Goal: Task Accomplishment & Management: Manage account settings

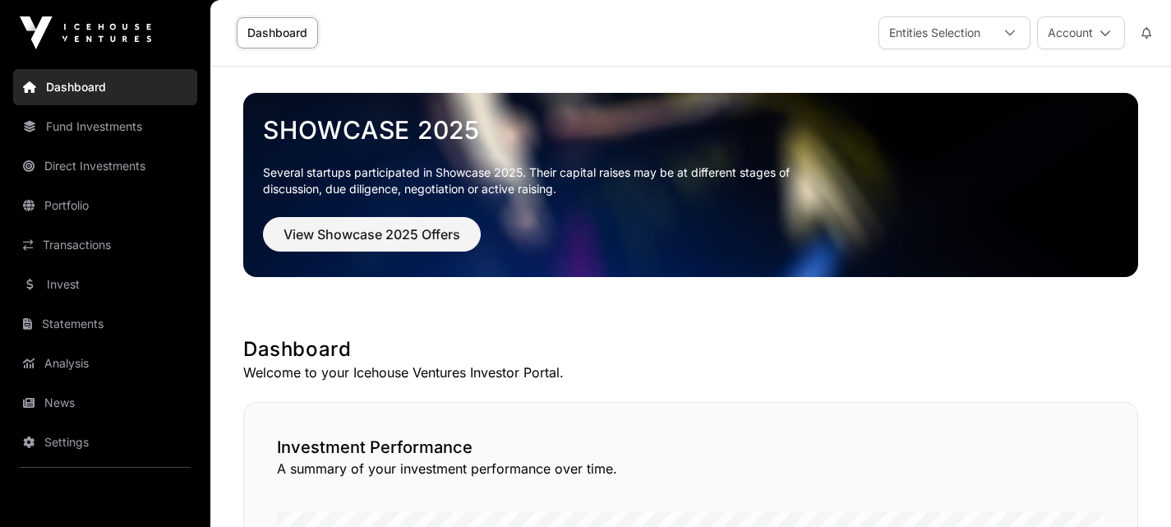
click at [1008, 30] on icon at bounding box center [1010, 33] width 12 height 12
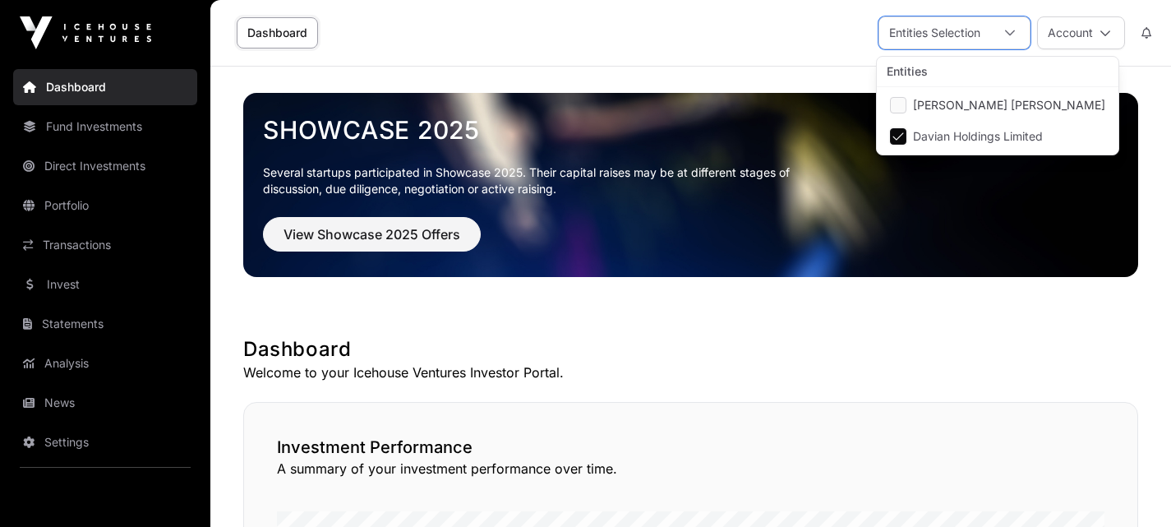
scroll to position [16, 11]
click at [999, 102] on span "[PERSON_NAME] [PERSON_NAME]" at bounding box center [1009, 105] width 192 height 12
click at [952, 141] on span "Davian Holdings Limited" at bounding box center [978, 137] width 130 height 12
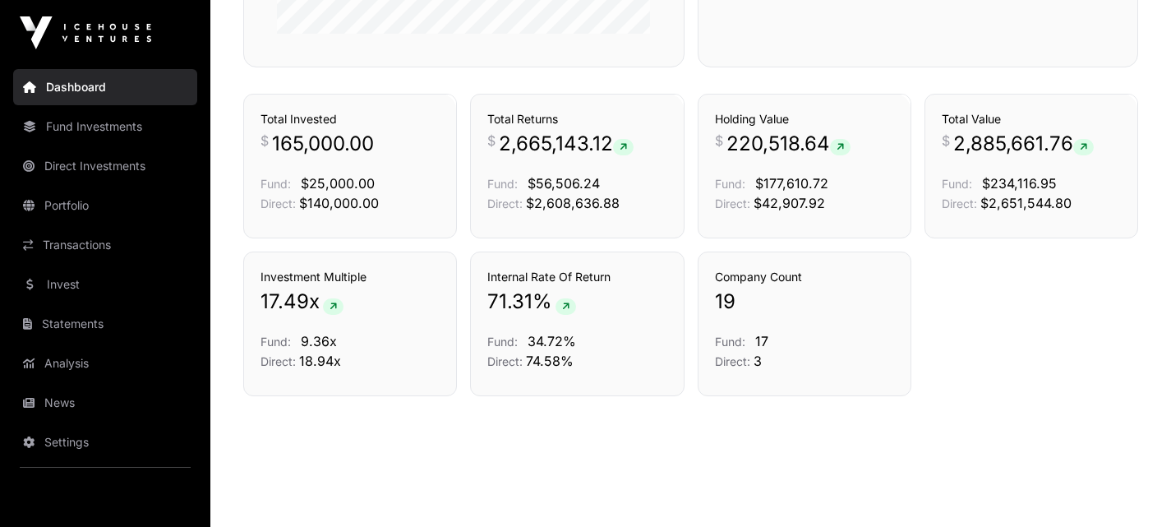
scroll to position [1147, 0]
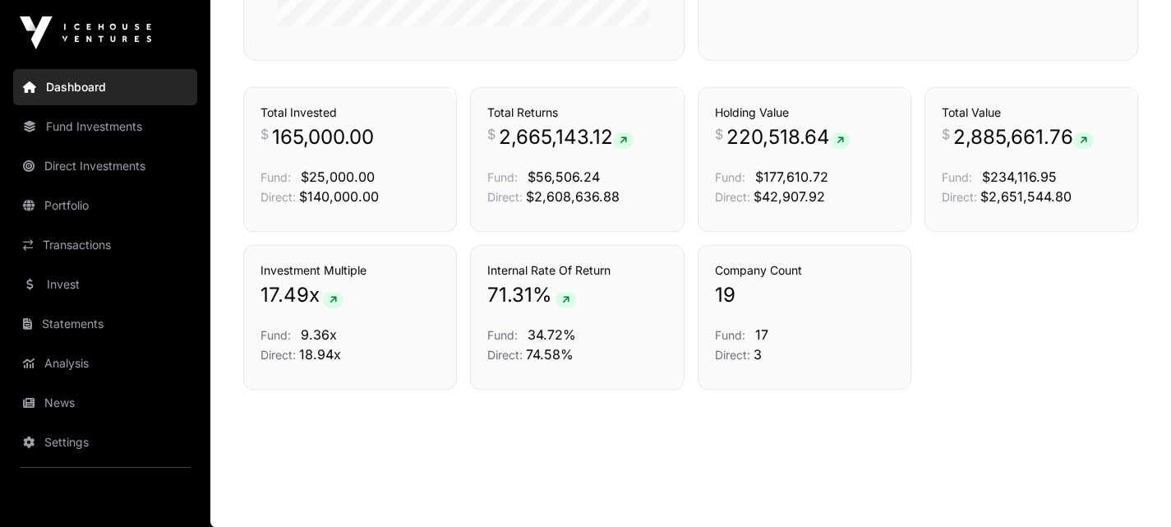
click at [125, 140] on link "Fund Investments" at bounding box center [105, 126] width 184 height 36
click at [113, 139] on link "Fund Investments" at bounding box center [105, 126] width 184 height 36
click at [55, 204] on link "Portfolio" at bounding box center [105, 205] width 184 height 36
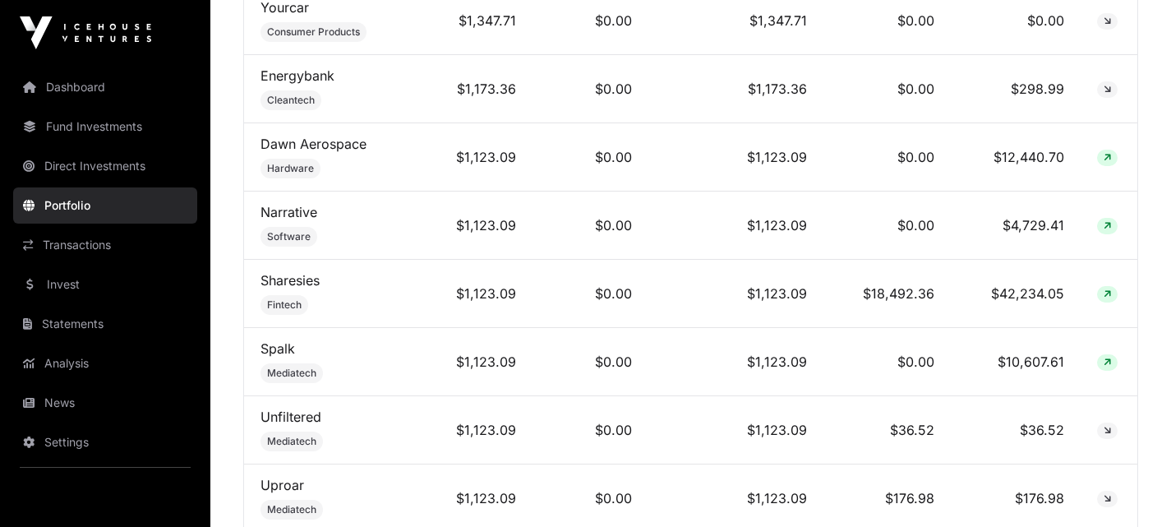
scroll to position [1233, 0]
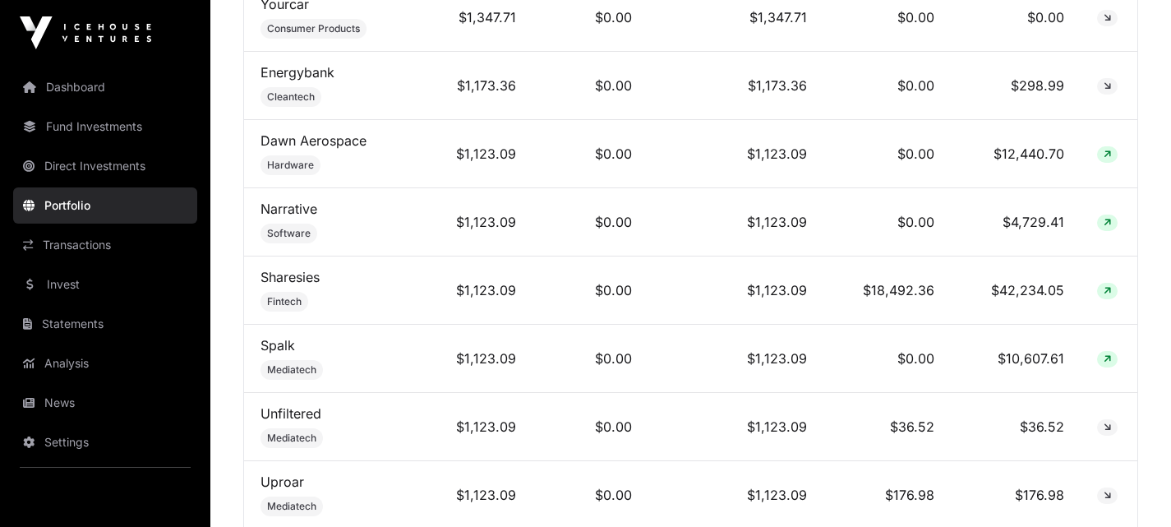
click at [398, 299] on td "Sharesies Fintech" at bounding box center [337, 290] width 187 height 68
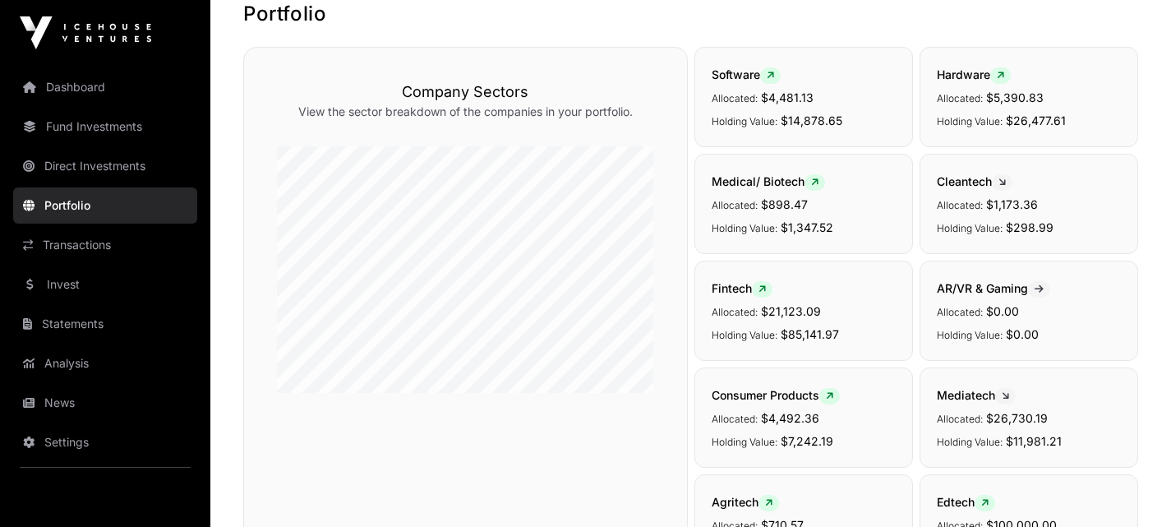
scroll to position [0, 0]
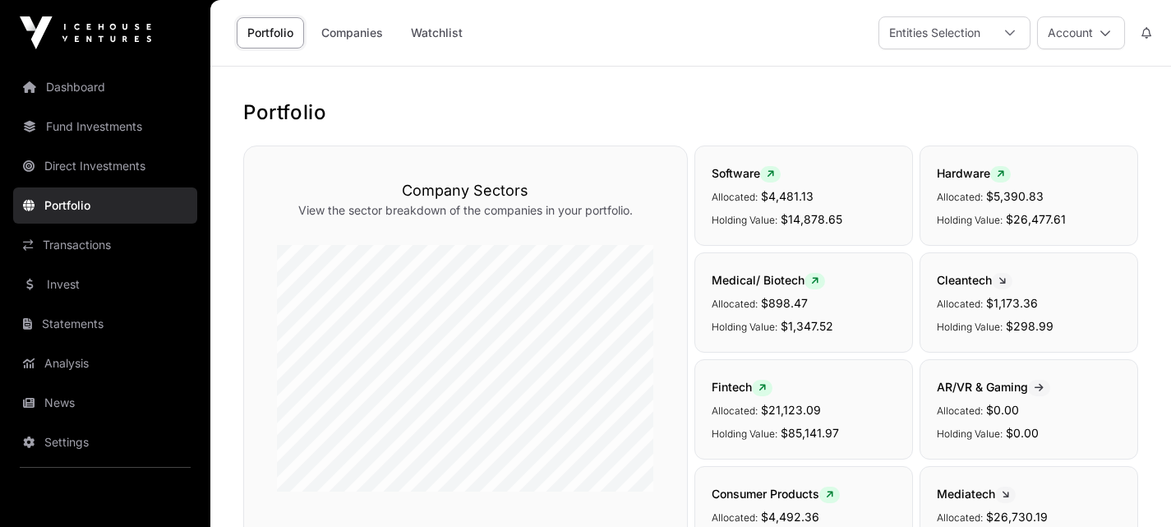
click at [1014, 36] on icon at bounding box center [1010, 33] width 12 height 12
click at [910, 107] on li "[PERSON_NAME] [PERSON_NAME]" at bounding box center [997, 105] width 235 height 30
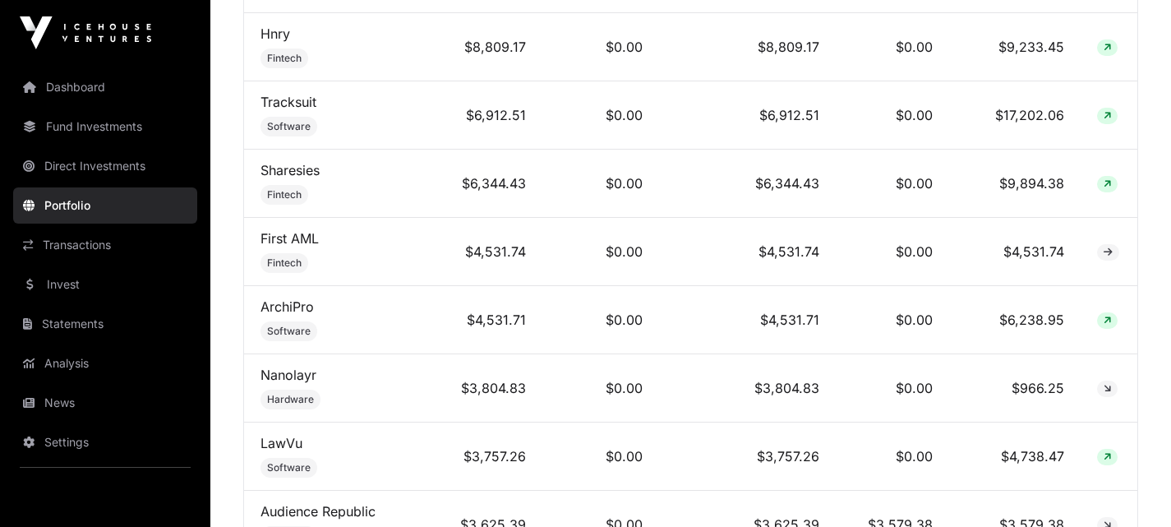
scroll to position [1315, 0]
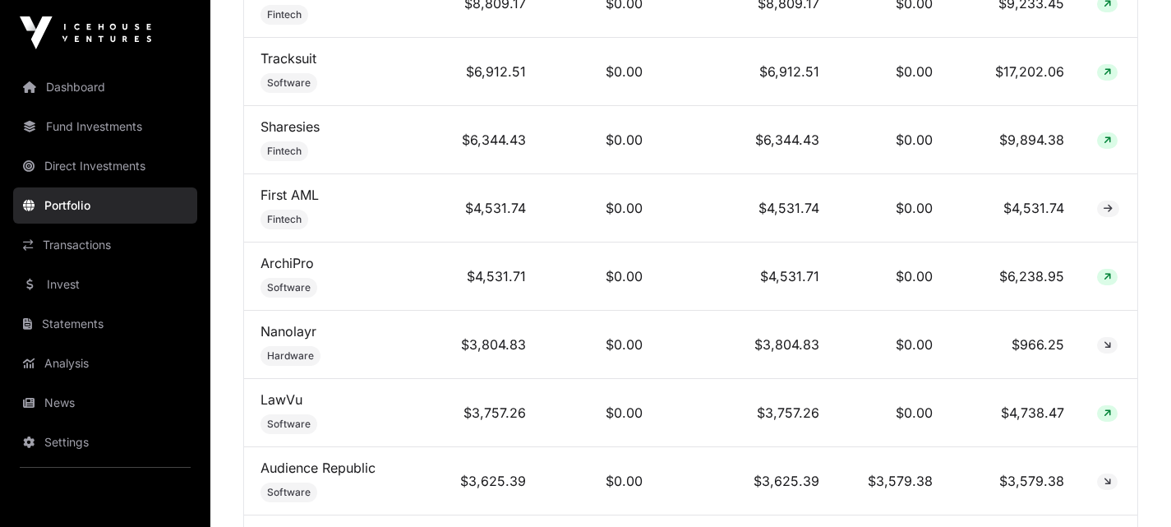
click at [92, 135] on link "Fund Investments" at bounding box center [105, 126] width 184 height 36
click at [97, 114] on link "Fund Investments" at bounding box center [105, 126] width 184 height 36
click at [75, 323] on link "Statements" at bounding box center [105, 324] width 184 height 36
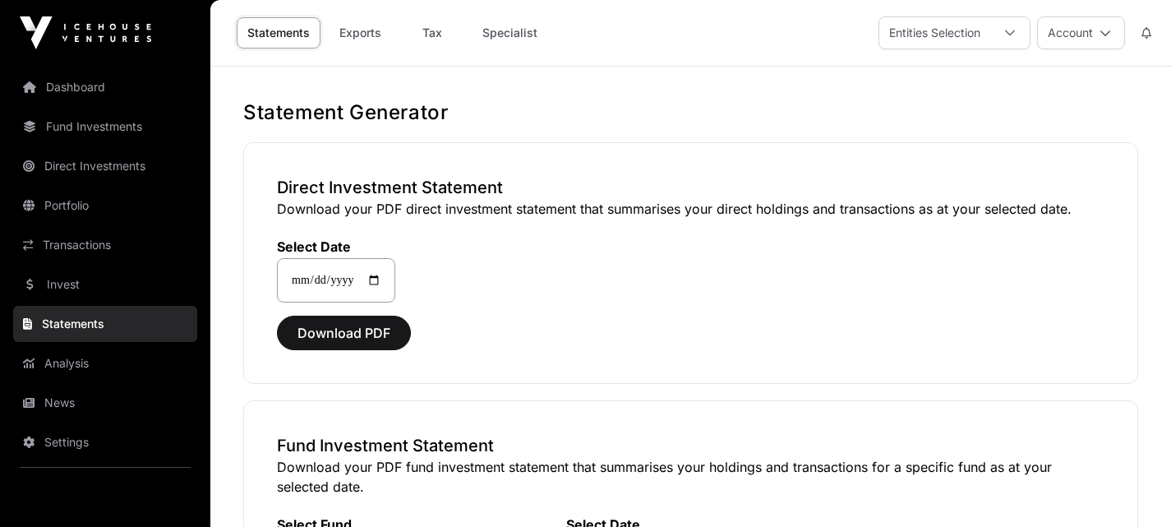
click at [1010, 36] on icon at bounding box center [1010, 33] width 12 height 12
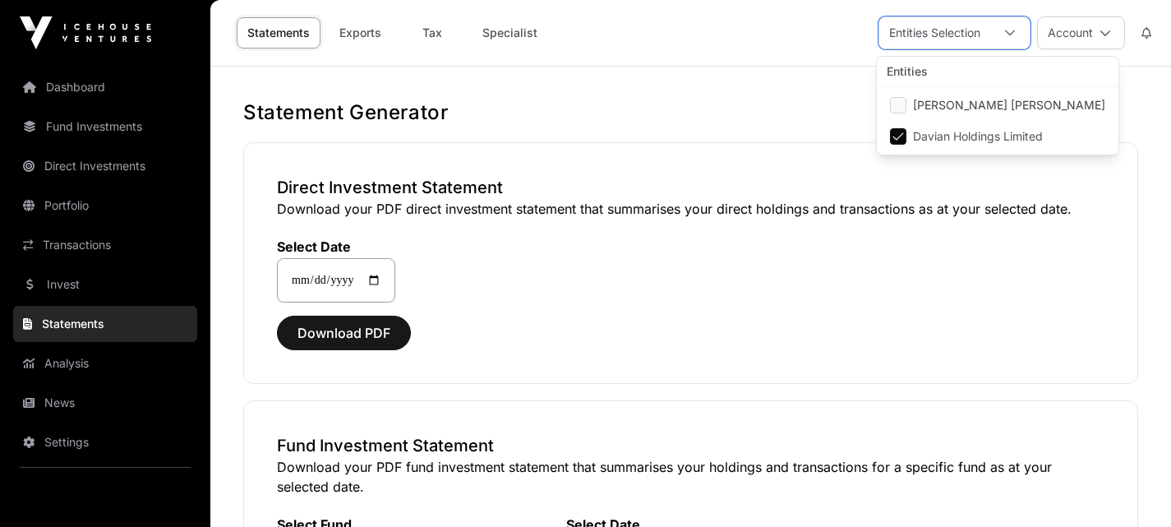
click at [1126, 121] on h1 "Statement Generator" at bounding box center [690, 112] width 895 height 26
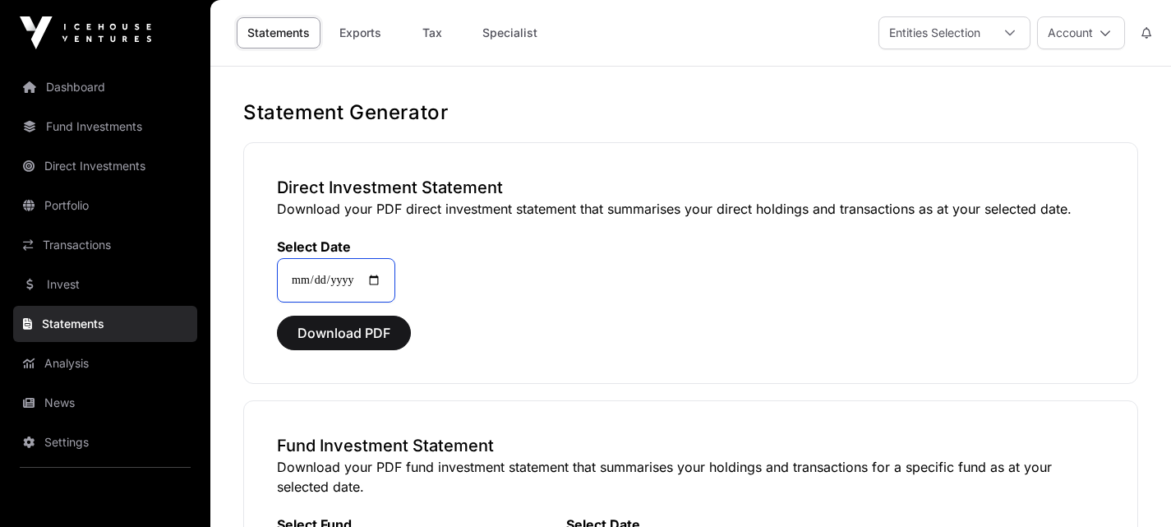
click at [386, 275] on input "**********" at bounding box center [336, 280] width 118 height 44
click at [387, 331] on span "Download PDF" at bounding box center [344, 333] width 93 height 20
click at [942, 47] on div "Entities Selection" at bounding box center [934, 32] width 111 height 31
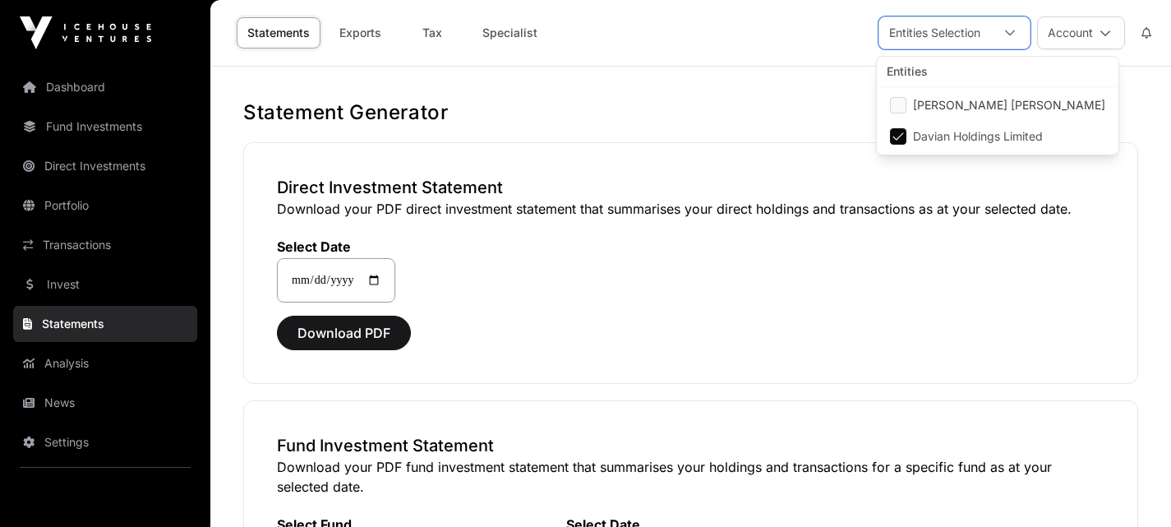
click at [946, 132] on span "Davian Holdings Limited" at bounding box center [978, 137] width 130 height 12
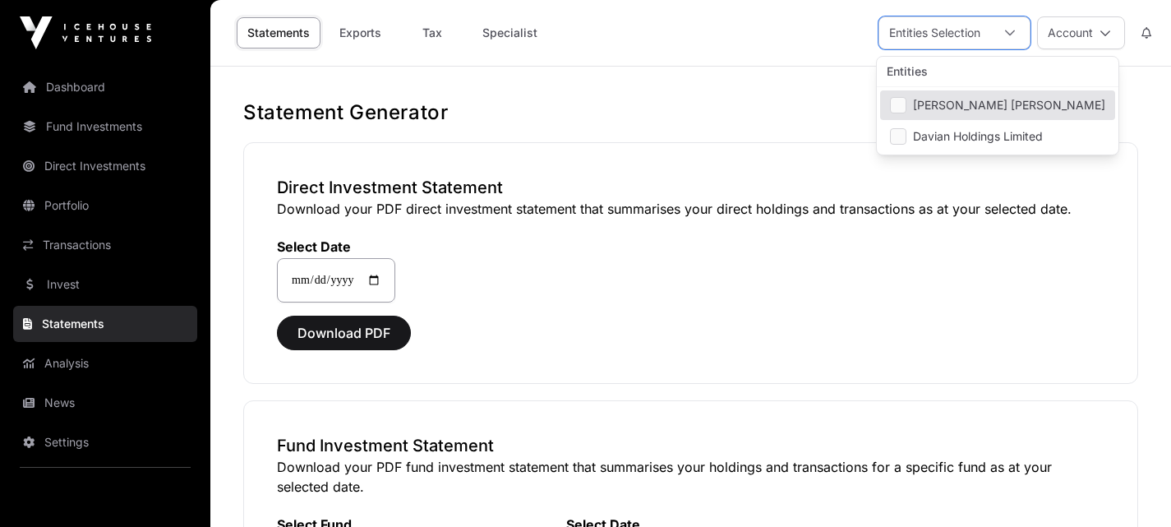
click at [911, 109] on li "[PERSON_NAME] [PERSON_NAME]" at bounding box center [997, 105] width 235 height 30
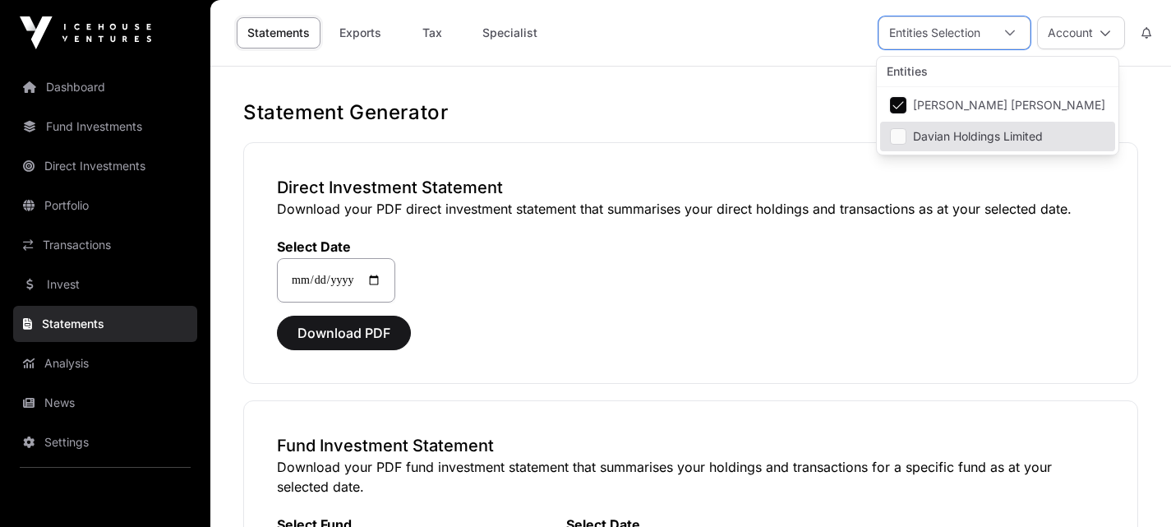
click at [925, 132] on span "Davian Holdings Limited" at bounding box center [978, 137] width 130 height 12
select select "**"
click at [915, 97] on li "[PERSON_NAME] [PERSON_NAME]" at bounding box center [997, 105] width 235 height 30
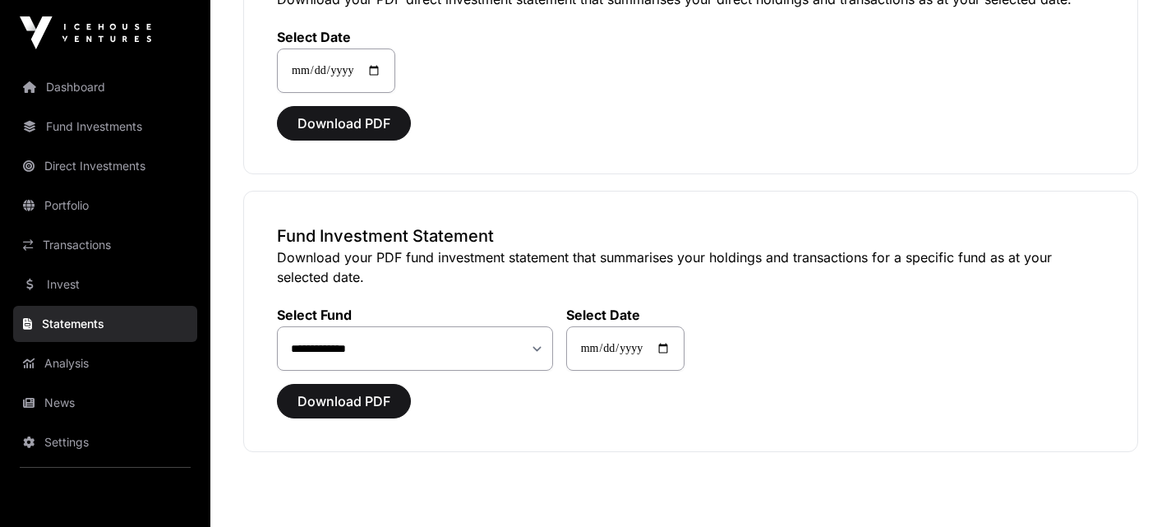
scroll to position [273, 0]
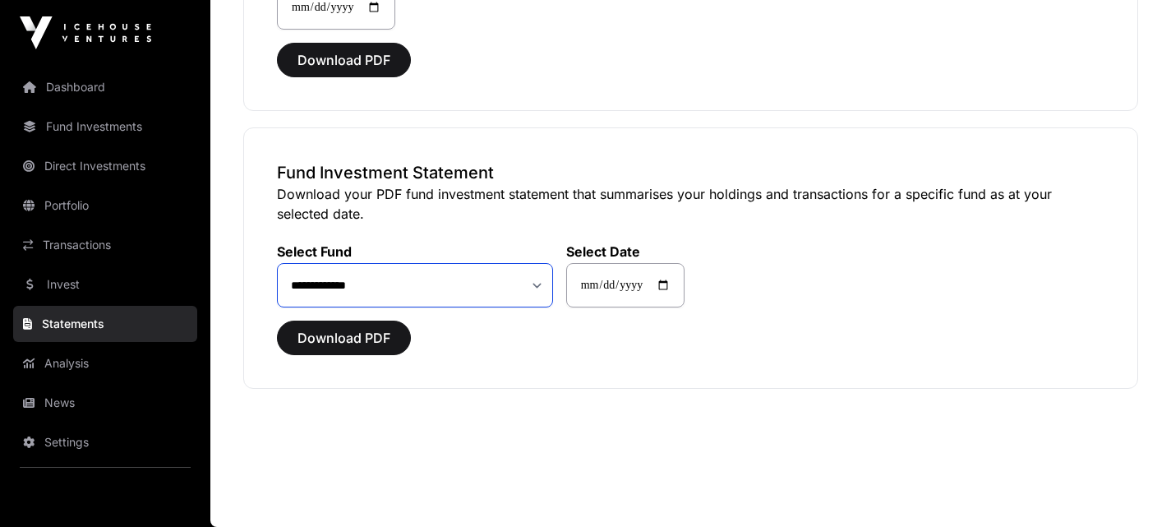
click at [538, 284] on select "**********" at bounding box center [415, 285] width 276 height 44
click at [335, 344] on span "Download PDF" at bounding box center [344, 338] width 93 height 20
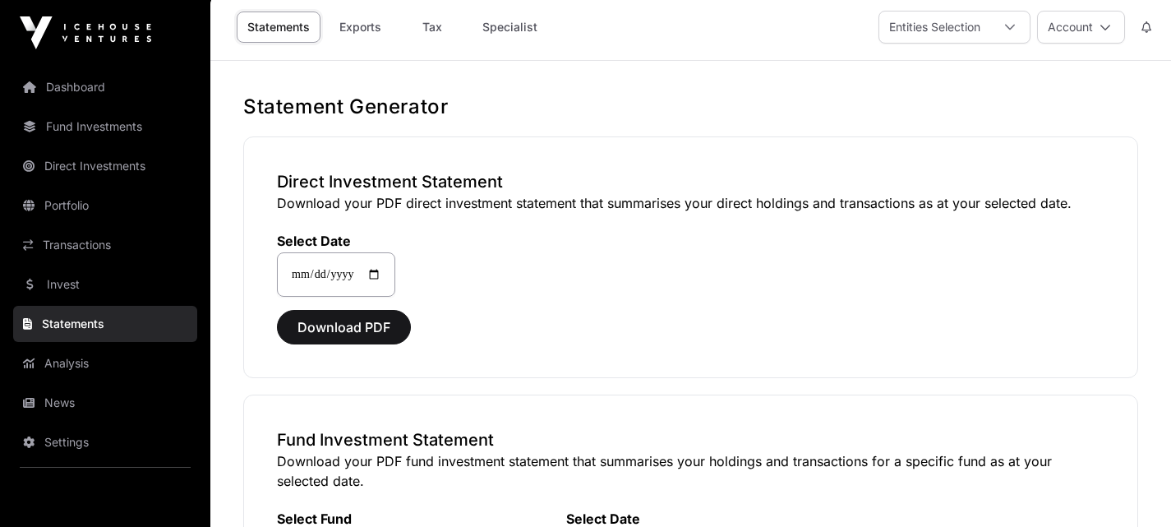
scroll to position [0, 0]
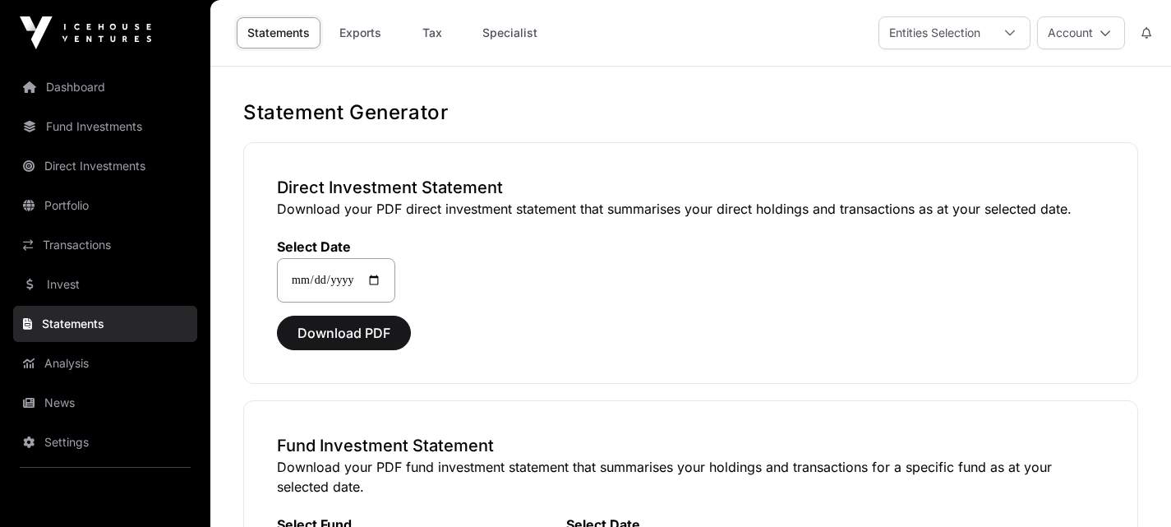
click at [1018, 34] on div at bounding box center [1009, 32] width 39 height 31
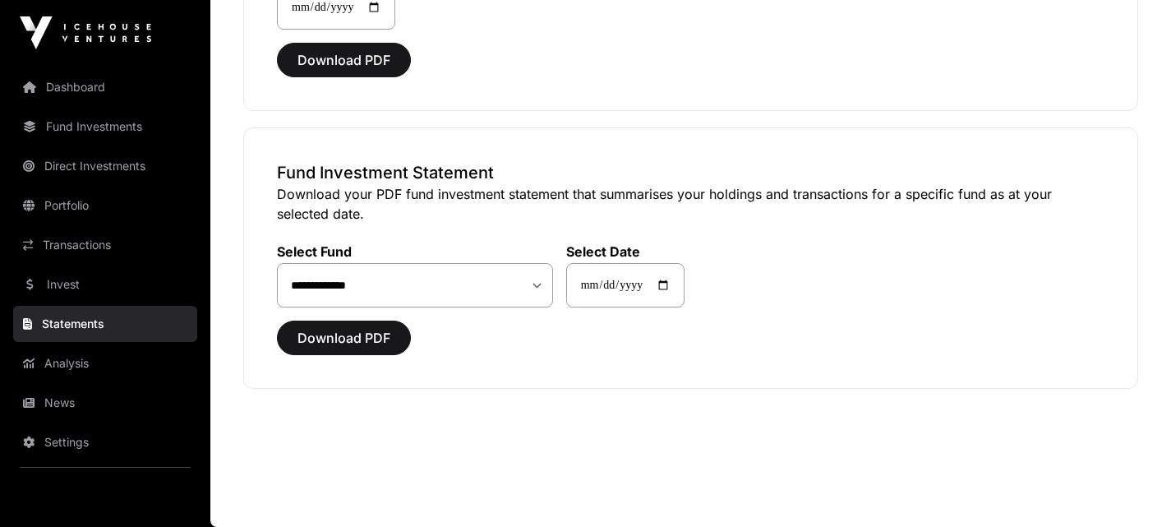
scroll to position [122, 0]
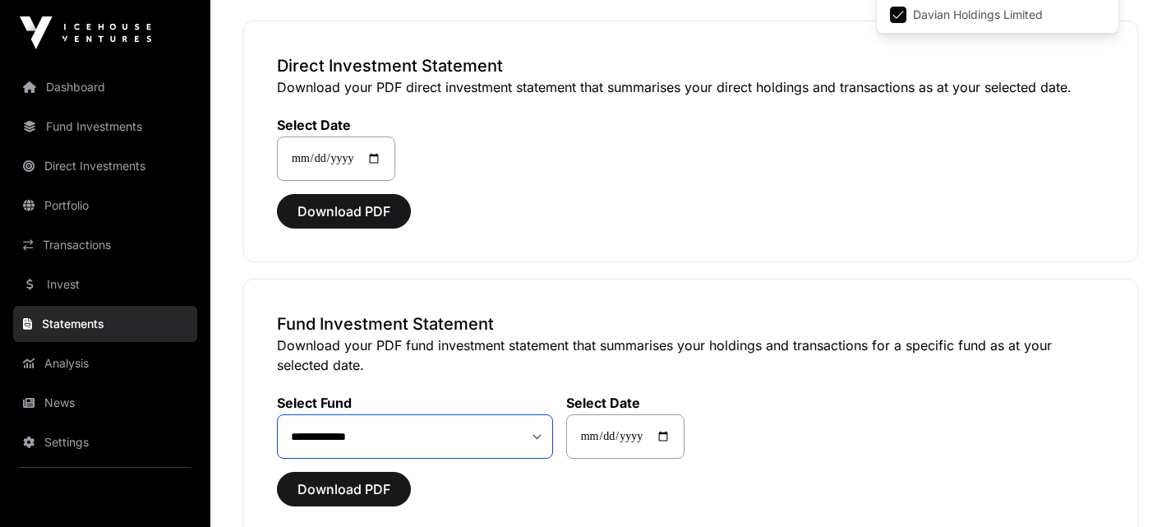
click at [441, 446] on select "**********" at bounding box center [415, 436] width 276 height 44
click at [540, 431] on select "**********" at bounding box center [415, 436] width 276 height 44
click at [677, 439] on input "**********" at bounding box center [625, 436] width 118 height 44
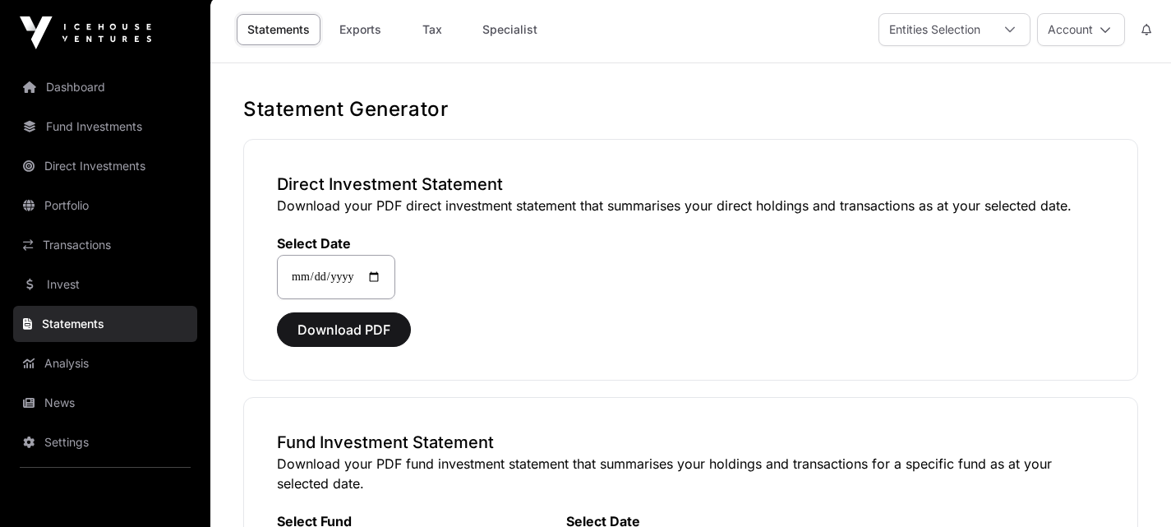
scroll to position [0, 0]
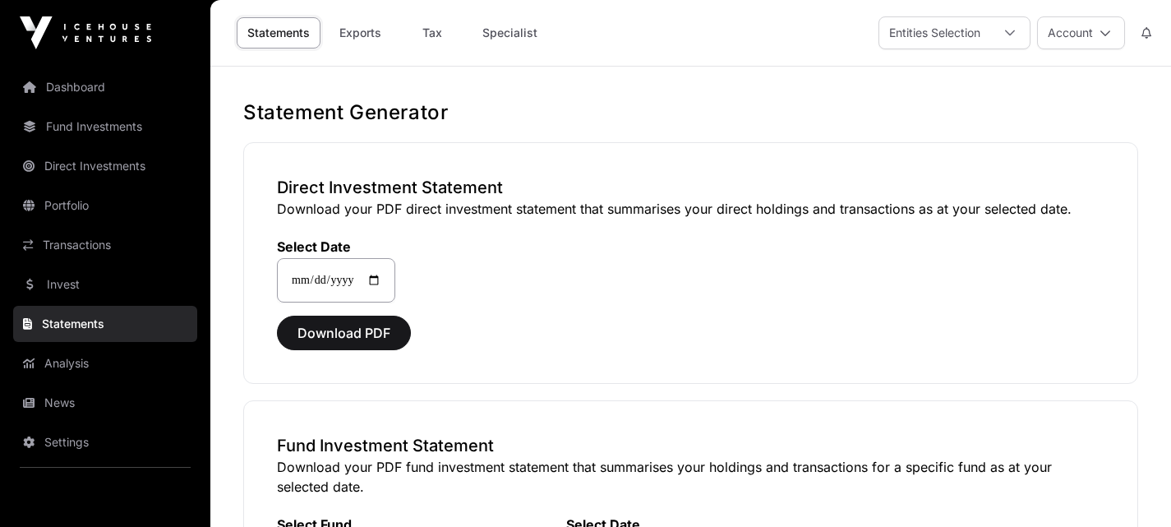
click at [1019, 31] on div at bounding box center [1009, 32] width 39 height 31
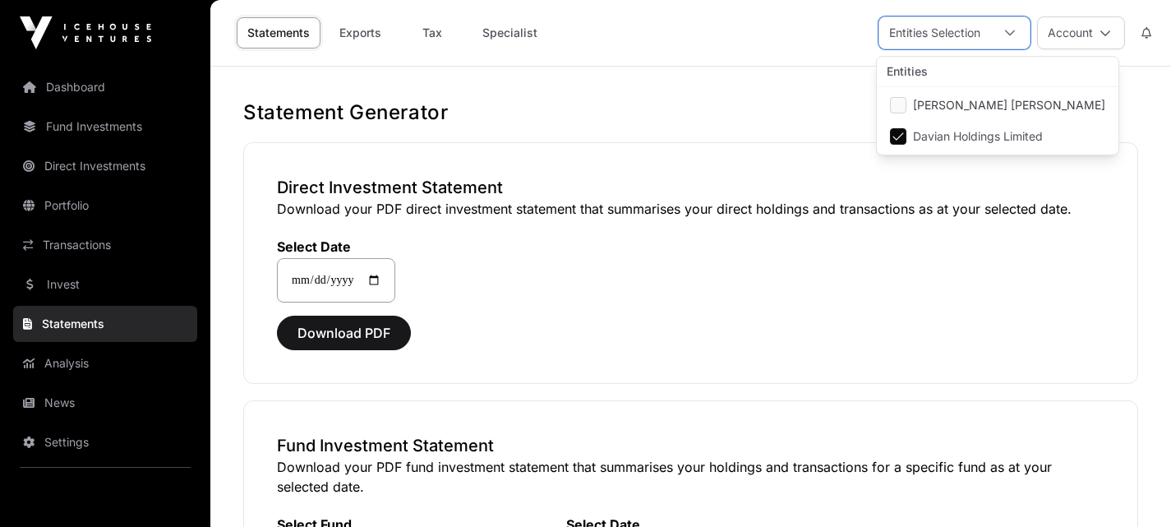
click at [995, 141] on span "Davian Holdings Limited" at bounding box center [978, 137] width 130 height 12
click at [921, 108] on span "[PERSON_NAME] [PERSON_NAME]" at bounding box center [1009, 105] width 192 height 12
click at [981, 212] on p "Download your PDF direct investment statement that summarises your direct holdi…" at bounding box center [691, 209] width 828 height 20
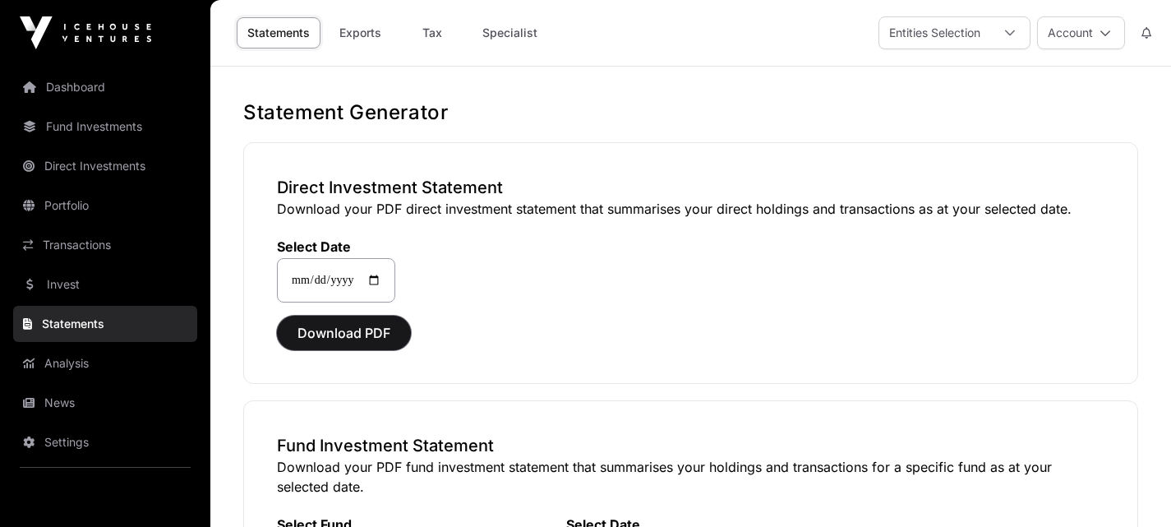
click at [353, 335] on span "Download PDF" at bounding box center [344, 333] width 93 height 20
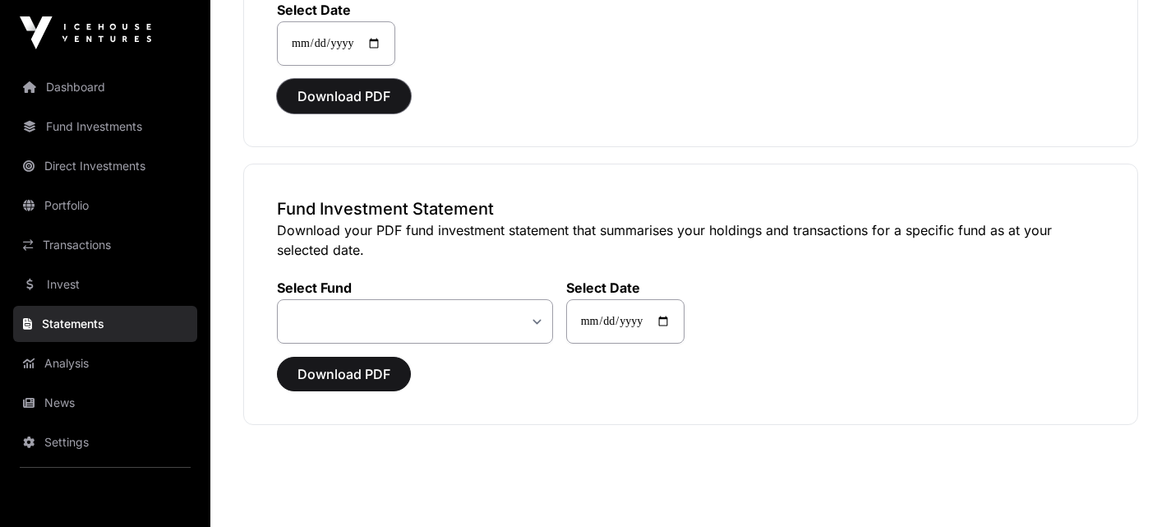
scroll to position [247, 0]
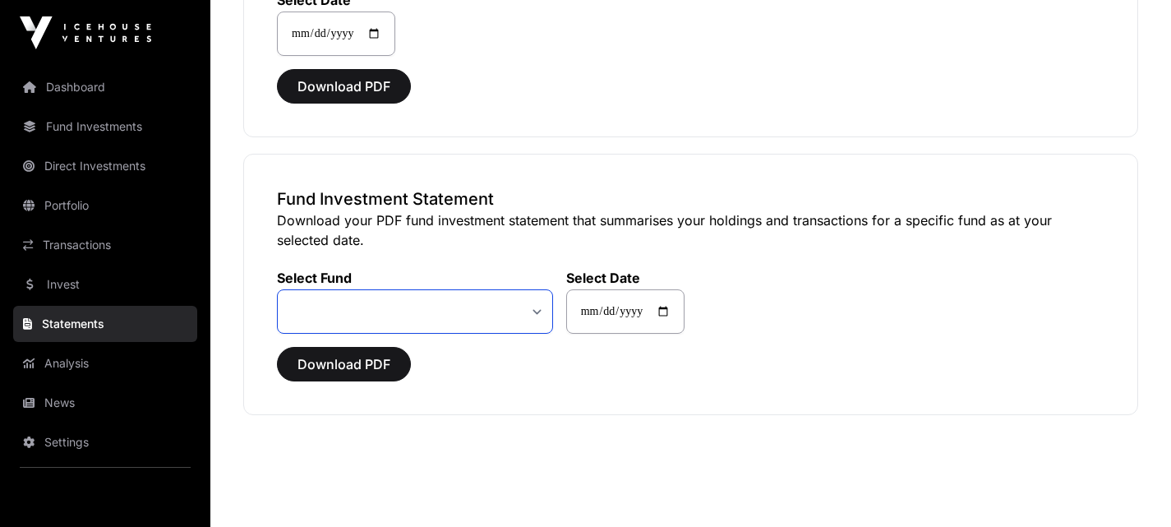
click at [536, 312] on select "**********" at bounding box center [415, 311] width 276 height 44
select select "**"
click at [277, 289] on select "**********" at bounding box center [415, 311] width 276 height 44
click at [365, 367] on span "Download PDF" at bounding box center [344, 364] width 93 height 20
click at [65, 367] on link "Analysis" at bounding box center [105, 363] width 184 height 36
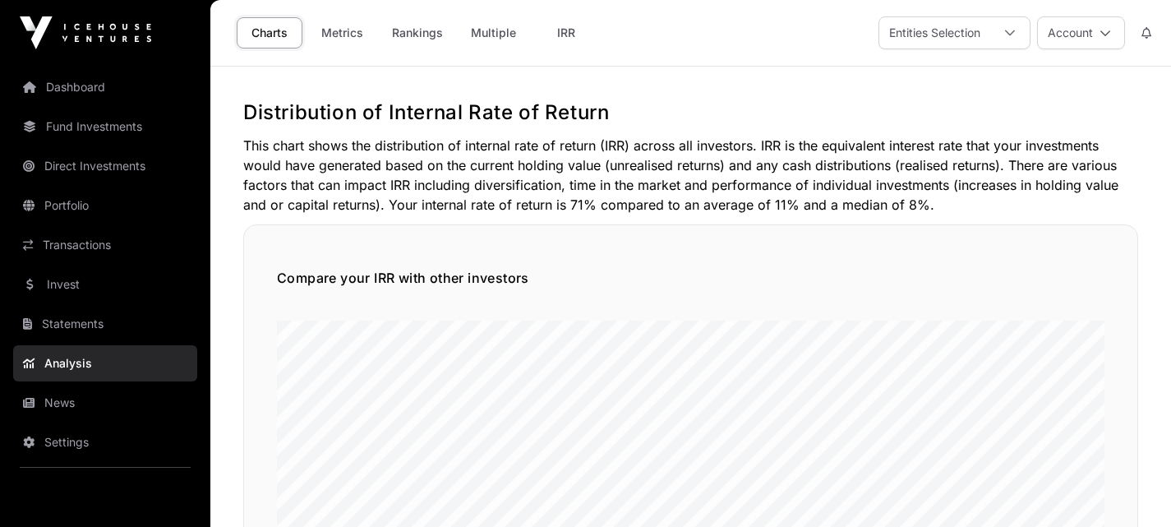
click at [1019, 39] on div at bounding box center [1009, 32] width 39 height 31
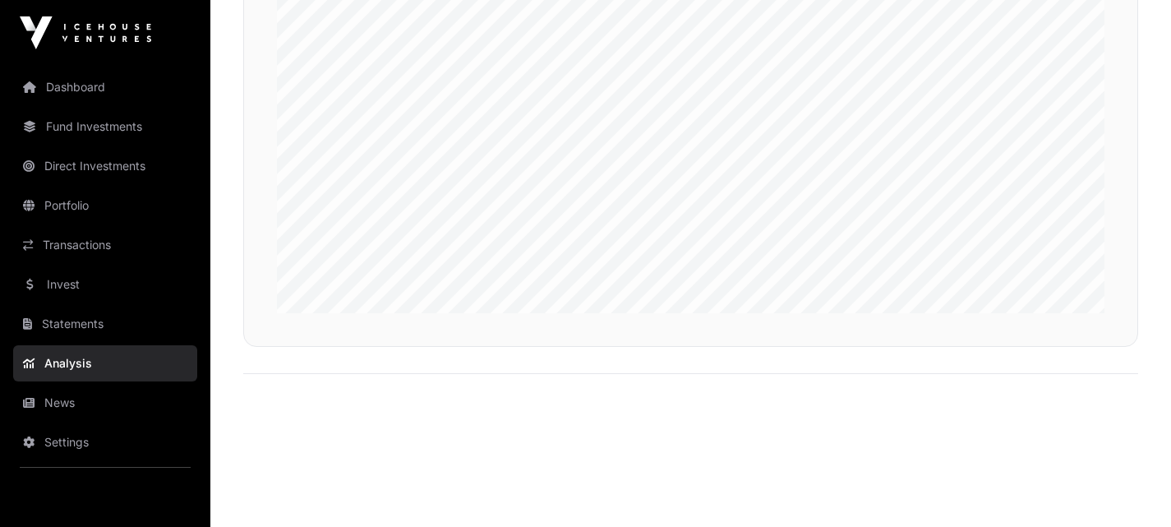
scroll to position [4039, 0]
click at [102, 253] on link "Transactions" at bounding box center [105, 245] width 184 height 36
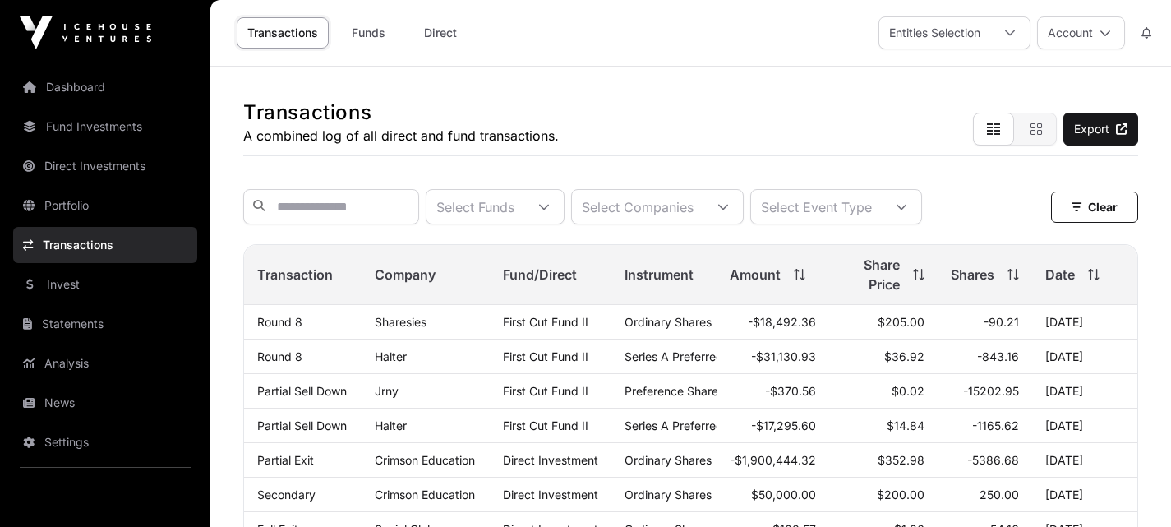
click at [1015, 34] on icon at bounding box center [1010, 33] width 12 height 12
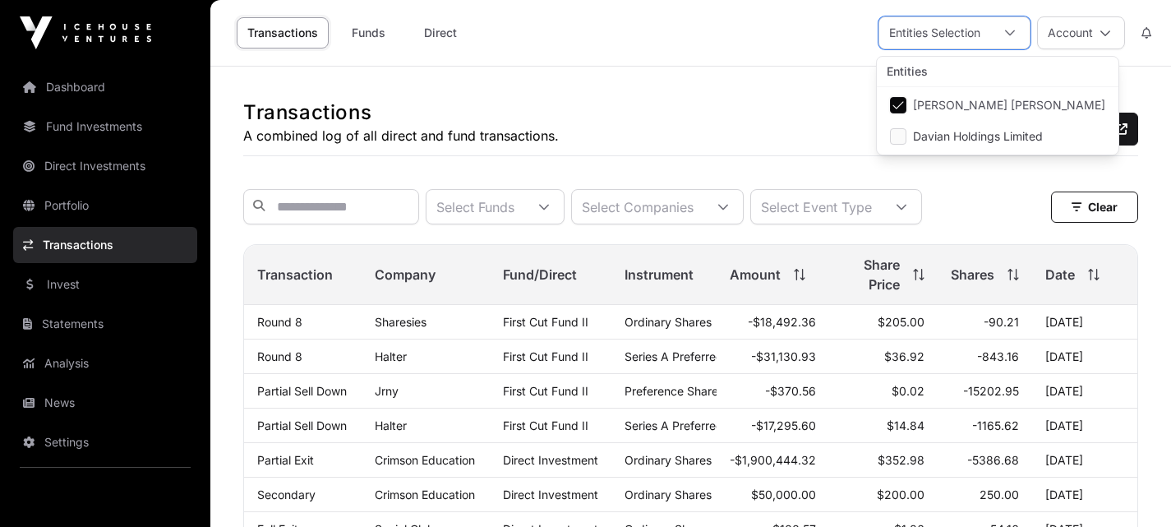
scroll to position [16, 11]
click at [1015, 34] on icon at bounding box center [1010, 33] width 12 height 12
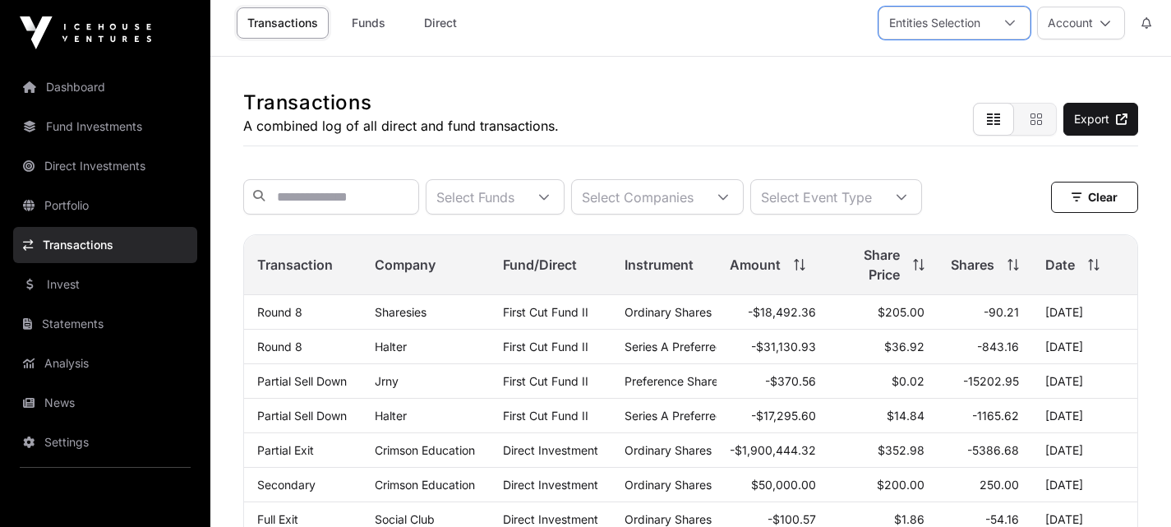
scroll to position [0, 0]
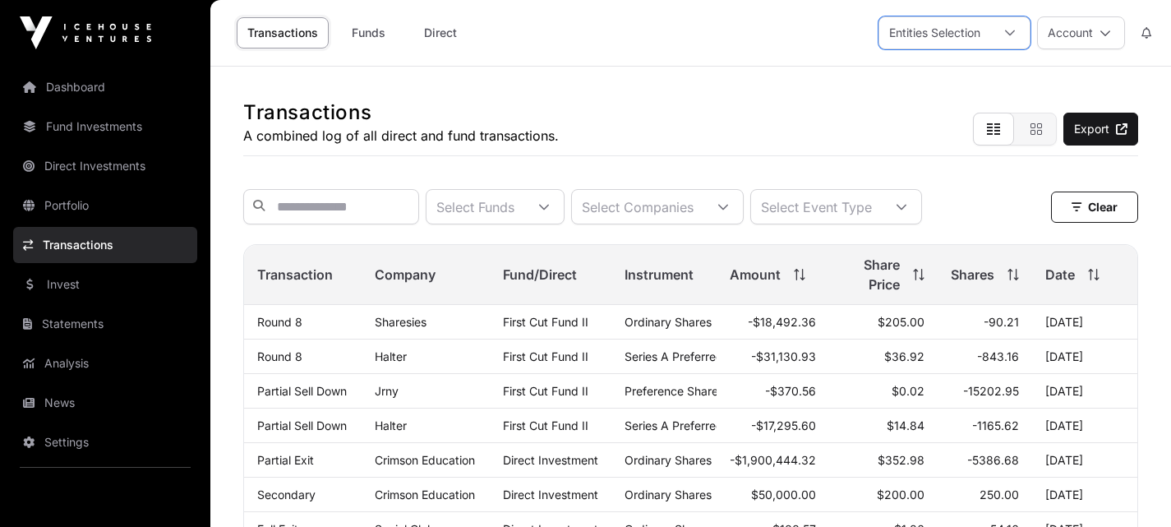
click at [1024, 35] on div at bounding box center [1009, 32] width 39 height 31
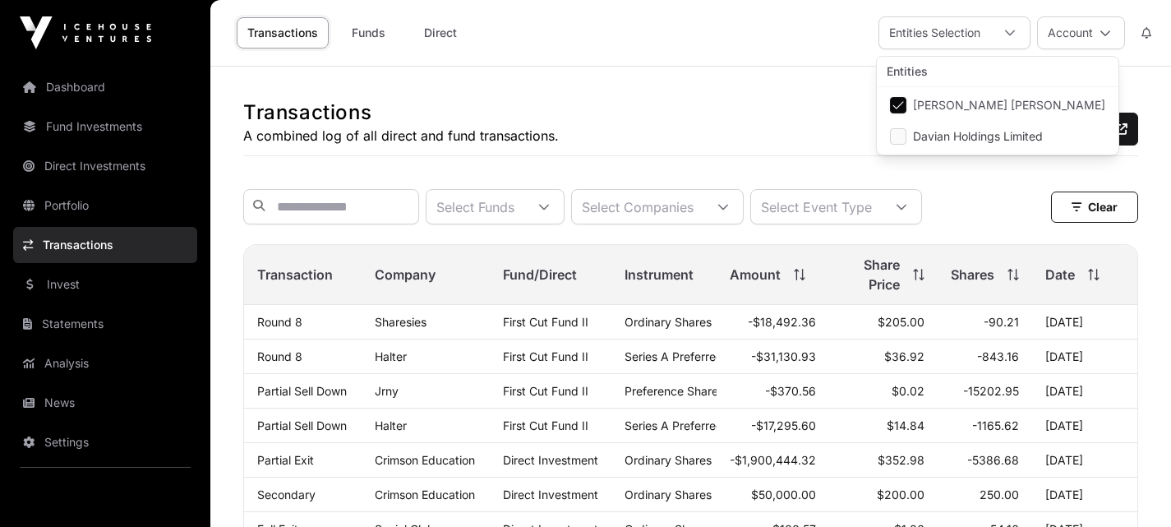
click at [976, 131] on span "Davian Holdings Limited" at bounding box center [978, 137] width 130 height 12
click at [939, 112] on li "[PERSON_NAME] [PERSON_NAME]" at bounding box center [997, 105] width 235 height 30
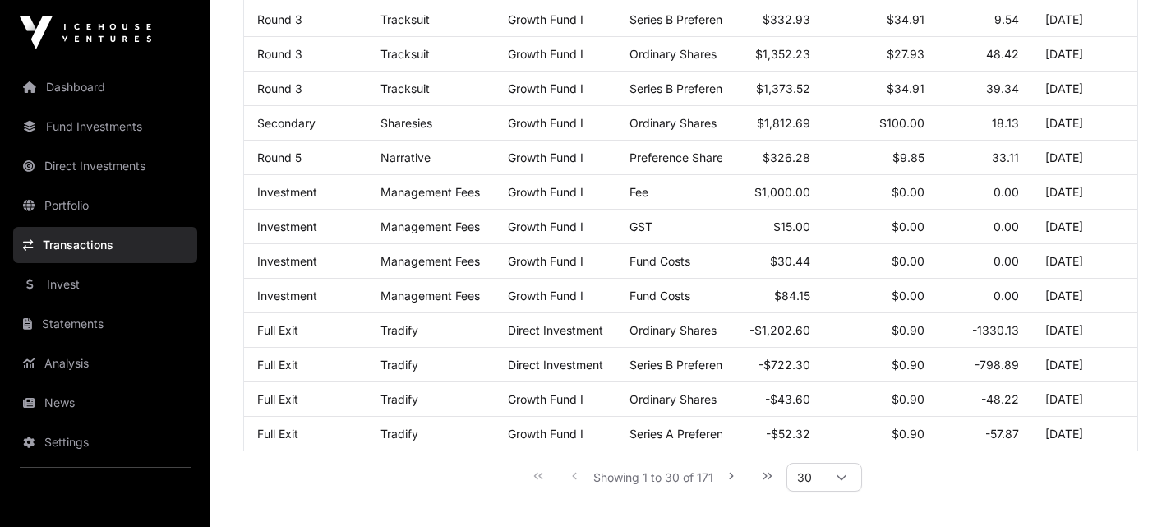
scroll to position [904, 0]
click at [839, 482] on icon at bounding box center [842, 477] width 12 height 12
click at [812, 421] on span "200" at bounding box center [813, 427] width 25 height 13
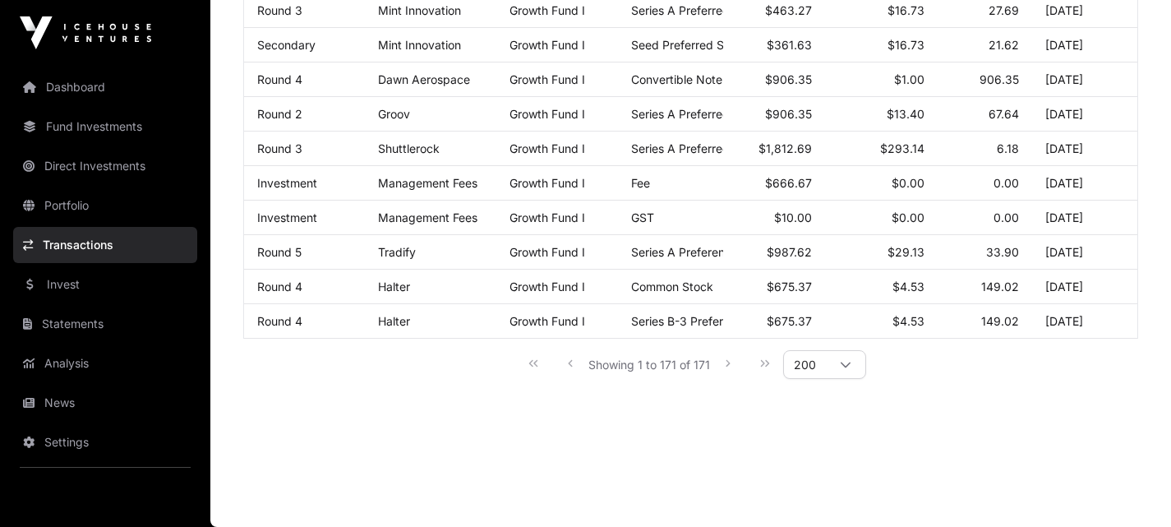
scroll to position [5964, 0]
